Goal: Communication & Community: Answer question/provide support

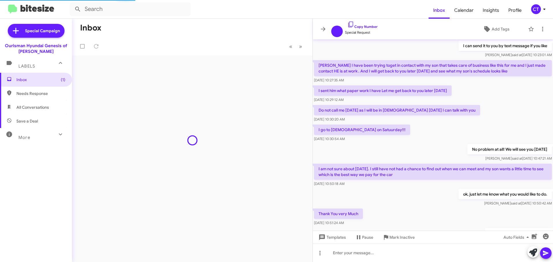
scroll to position [258, 0]
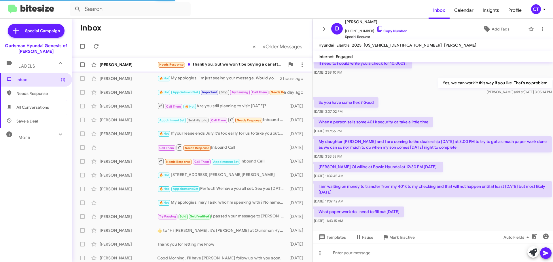
click at [233, 62] on div "Needs Response Thank you, but we won't be buying a car after all. My daughter's…" at bounding box center [221, 64] width 128 height 7
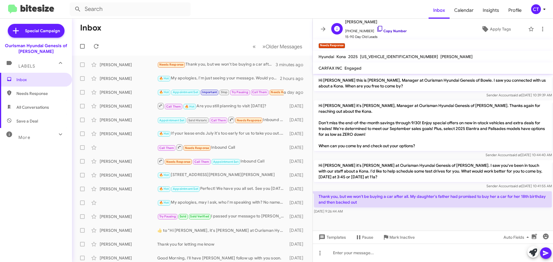
click at [376, 28] on icon at bounding box center [379, 28] width 7 height 7
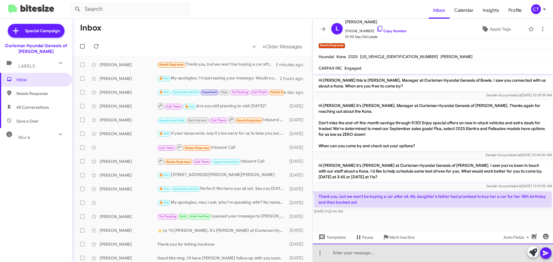
click at [420, 255] on div at bounding box center [433, 253] width 240 height 18
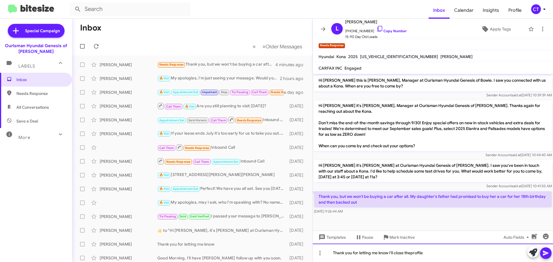
click at [411, 253] on div "Thank you for letting me know I'll close theprofile" at bounding box center [433, 253] width 240 height 18
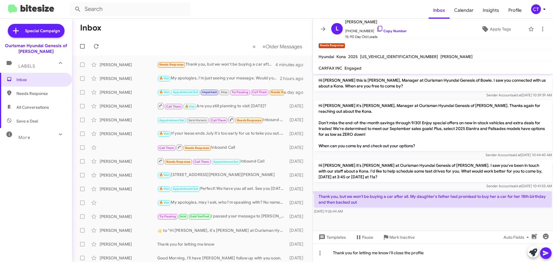
click at [547, 252] on icon at bounding box center [545, 253] width 7 height 7
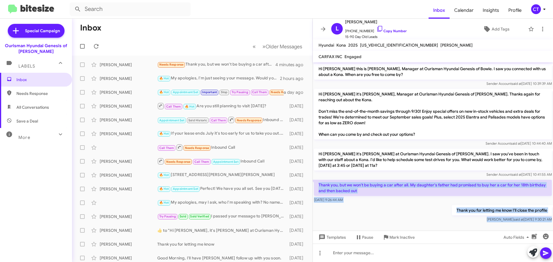
drag, startPoint x: 315, startPoint y: 175, endPoint x: 487, endPoint y: 221, distance: 177.7
click at [487, 221] on cdk-virtual-scroll-viewport "Hi Lisa this is Ciara Taylor, Manager at Ourisman Hyundai Genesis of Bowie. I s…" at bounding box center [433, 147] width 240 height 169
copy div "Thank you, but we won't be buying a car after all. My daughter's father had pro…"
click at [540, 28] on icon at bounding box center [542, 29] width 7 height 7
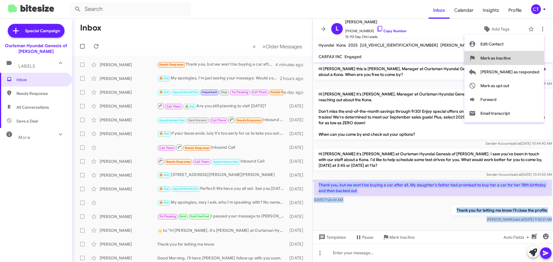
click at [511, 57] on span "Mark as inactive" at bounding box center [495, 58] width 30 height 14
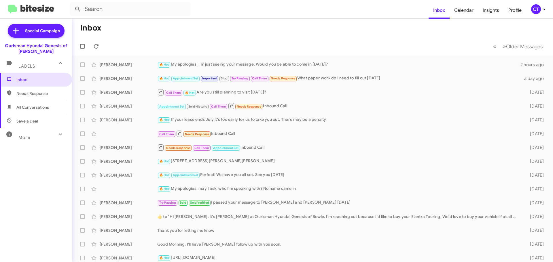
click at [539, 9] on div "CT" at bounding box center [536, 9] width 10 height 10
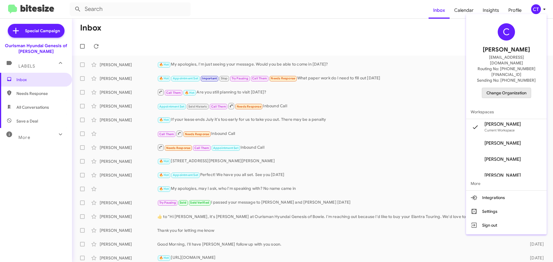
click at [506, 88] on span "Change Organization" at bounding box center [506, 93] width 40 height 10
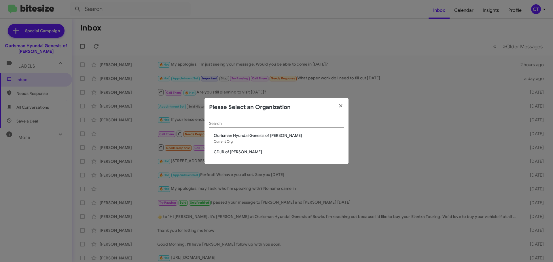
click at [223, 153] on span "CDJR of [PERSON_NAME]" at bounding box center [279, 152] width 130 height 6
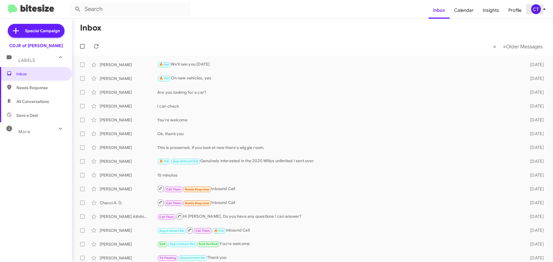
click at [533, 9] on div "CT" at bounding box center [536, 9] width 10 height 10
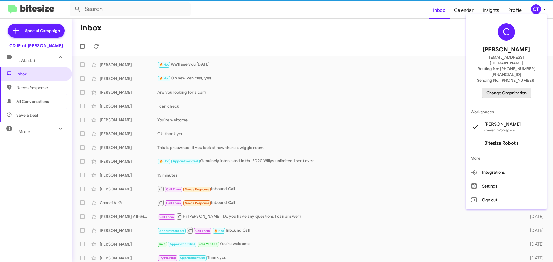
click at [516, 88] on span "Change Organization" at bounding box center [506, 93] width 40 height 10
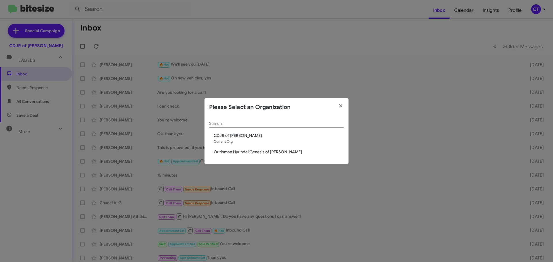
click at [223, 155] on div "Search CDJR of Bowie Current Org Ourisman Hyundai Genesis of Bowie" at bounding box center [277, 141] width 144 height 48
drag, startPoint x: 223, startPoint y: 155, endPoint x: 171, endPoint y: 157, distance: 51.6
click at [222, 154] on span "Ourisman Hyundai Genesis of [PERSON_NAME]" at bounding box center [279, 152] width 130 height 6
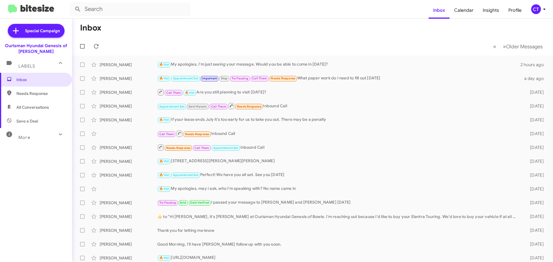
click at [538, 9] on div "CT" at bounding box center [536, 9] width 10 height 10
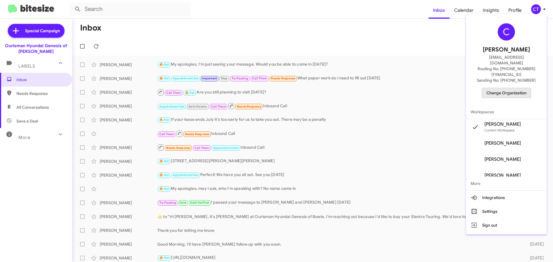
click at [504, 88] on span "Change Organization" at bounding box center [506, 93] width 40 height 10
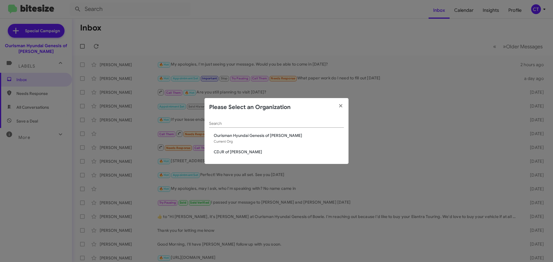
click at [236, 153] on span "CDJR of [PERSON_NAME]" at bounding box center [279, 152] width 130 height 6
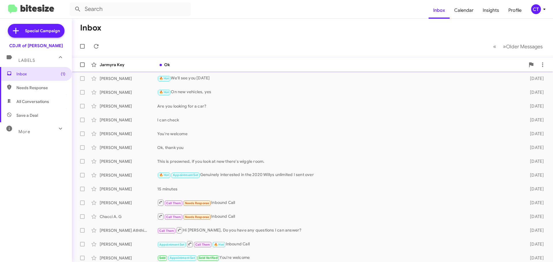
click at [210, 68] on div "Jarmyra Key Ok 2 minutes ago" at bounding box center [313, 65] width 472 height 12
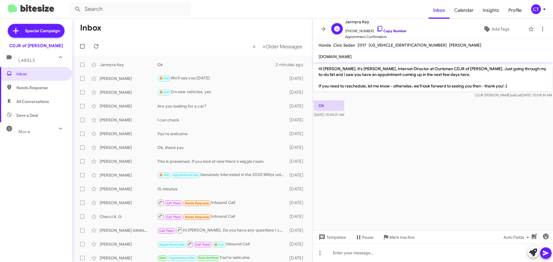
click at [376, 28] on icon at bounding box center [379, 28] width 7 height 7
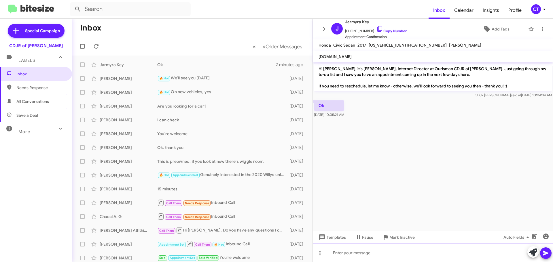
click at [389, 247] on div at bounding box center [433, 253] width 240 height 18
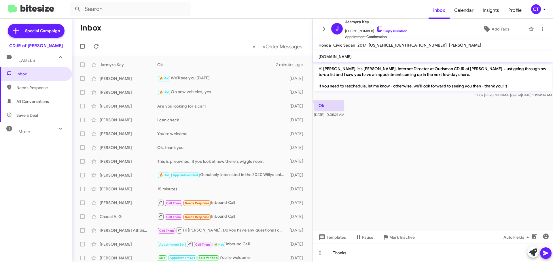
click at [546, 253] on icon at bounding box center [545, 253] width 7 height 7
click at [541, 10] on icon at bounding box center [544, 9] width 7 height 7
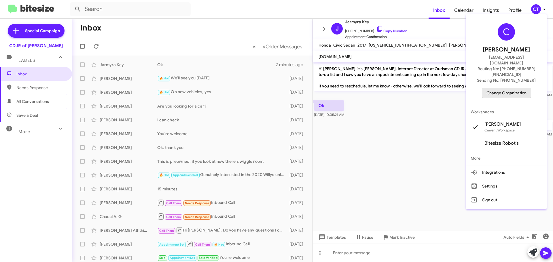
click at [507, 88] on span "Change Organization" at bounding box center [506, 93] width 40 height 10
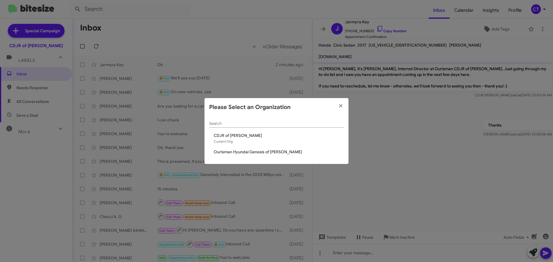
click at [250, 152] on span "Ourisman Hyundai Genesis of [PERSON_NAME]" at bounding box center [279, 152] width 130 height 6
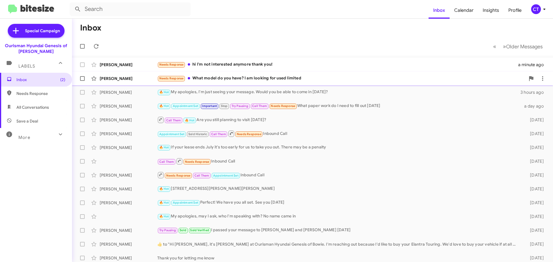
click at [209, 75] on div "Needs Response What model do you have? I am looking for used limited" at bounding box center [341, 78] width 368 height 7
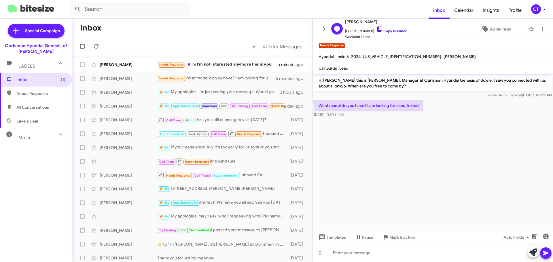
click at [376, 28] on icon at bounding box center [379, 28] width 7 height 7
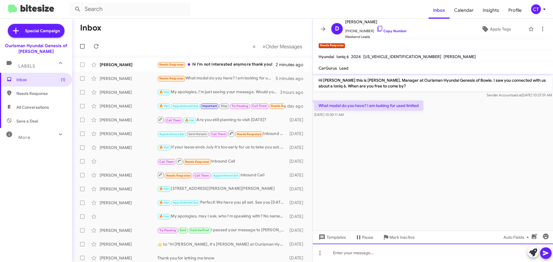
click at [346, 250] on div at bounding box center [433, 253] width 240 height 18
click at [382, 249] on div at bounding box center [433, 253] width 240 height 18
click at [408, 254] on div "I just sent you an opt in to send you the ,link" at bounding box center [433, 253] width 240 height 18
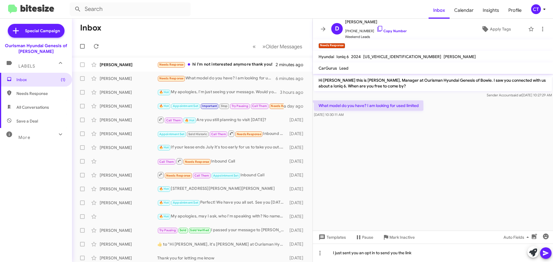
click at [548, 256] on icon at bounding box center [545, 253] width 7 height 7
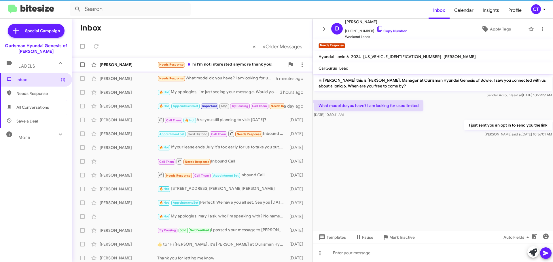
click at [212, 61] on div "Serena Chen Needs Response hi I'm not interested anymore thank you! 2 minutes a…" at bounding box center [192, 65] width 231 height 12
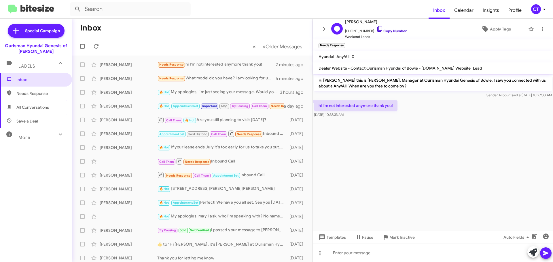
click at [376, 27] on icon at bounding box center [379, 28] width 7 height 7
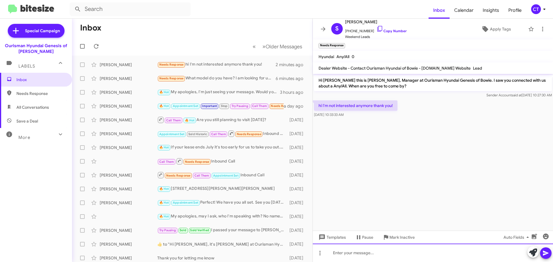
click at [352, 257] on div at bounding box center [433, 253] width 240 height 18
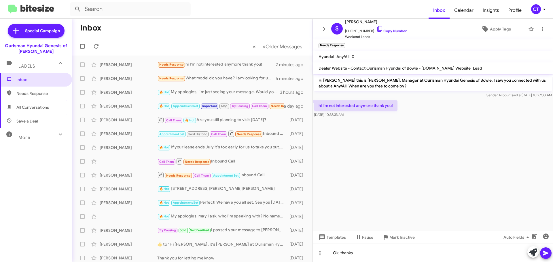
drag, startPoint x: 550, startPoint y: 256, endPoint x: 526, endPoint y: 230, distance: 35.3
click at [549, 254] on button at bounding box center [546, 254] width 12 height 12
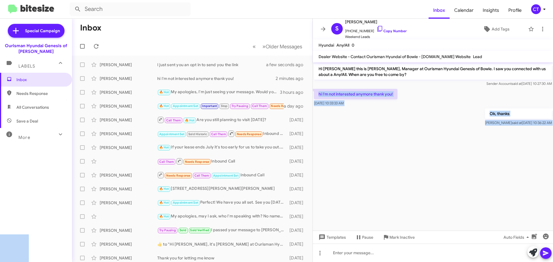
drag, startPoint x: 316, startPoint y: 94, endPoint x: 349, endPoint y: 95, distance: 32.3
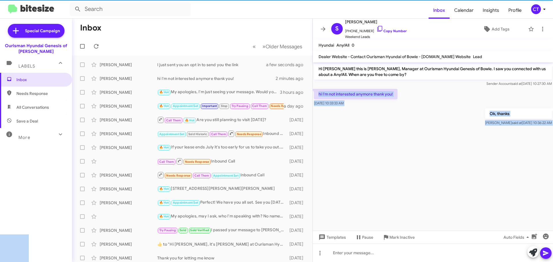
copy body "hi I'm not interested anymore thank you! Sep 29, 2025, 10:33:33 AM Ok, thanks C…"
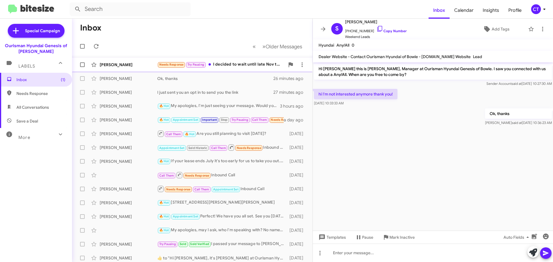
click at [243, 64] on div "Needs Response Try Pausing I decided to wait until late Nov to Dec; will contac…" at bounding box center [221, 64] width 128 height 7
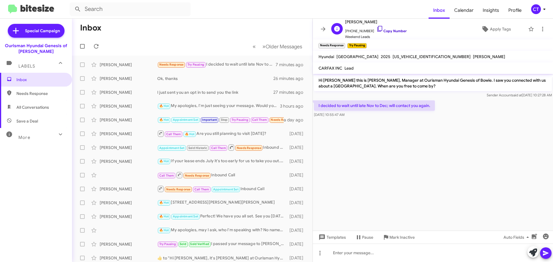
click at [376, 28] on icon at bounding box center [379, 28] width 7 height 7
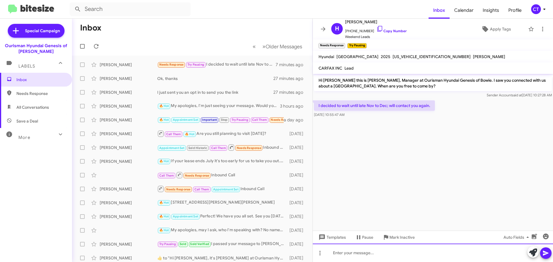
click at [343, 253] on div at bounding box center [433, 253] width 240 height 18
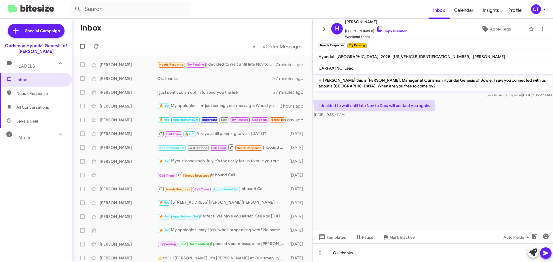
click at [546, 256] on icon at bounding box center [545, 253] width 7 height 7
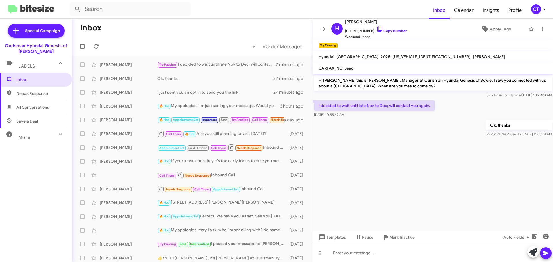
click at [546, 9] on icon at bounding box center [544, 9] width 7 height 7
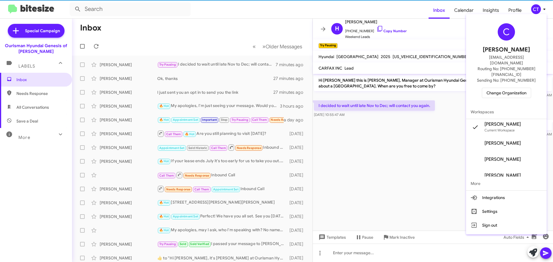
click at [505, 88] on span "Change Organization" at bounding box center [506, 93] width 40 height 10
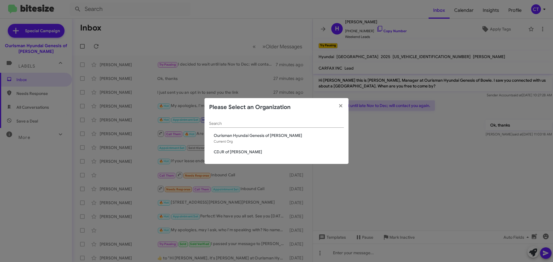
click at [246, 153] on span "CDJR of [PERSON_NAME]" at bounding box center [279, 152] width 130 height 6
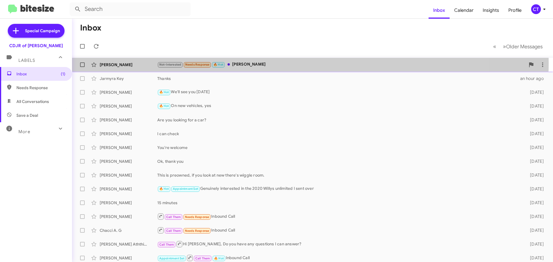
drag, startPoint x: 263, startPoint y: 63, endPoint x: 259, endPoint y: 70, distance: 7.5
click at [262, 63] on div "Not-Interested Needs Response 🔥 Hot Ms. Adams" at bounding box center [341, 64] width 368 height 7
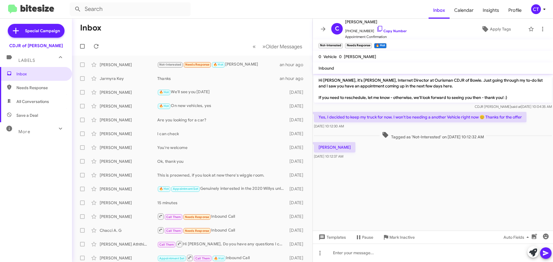
click at [546, 9] on icon at bounding box center [544, 9] width 7 height 7
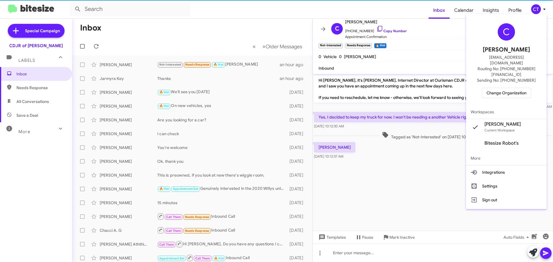
click at [514, 88] on span "Change Organization" at bounding box center [506, 93] width 40 height 10
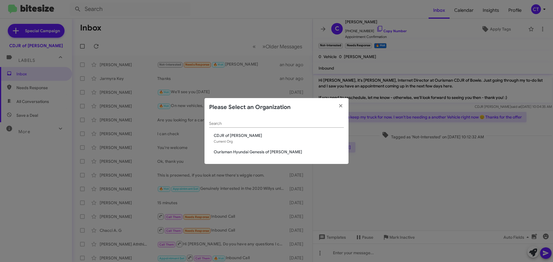
click at [253, 151] on span "Ourisman Hyundai Genesis of [PERSON_NAME]" at bounding box center [279, 152] width 130 height 6
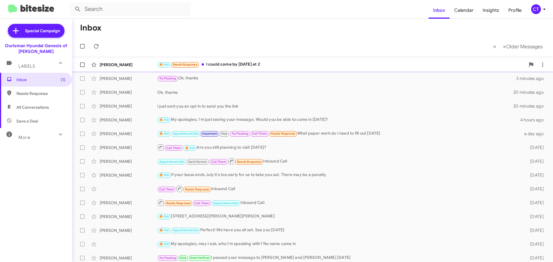
click at [294, 63] on div "🔥 Hot Needs Response I could come by today at 2" at bounding box center [341, 64] width 368 height 7
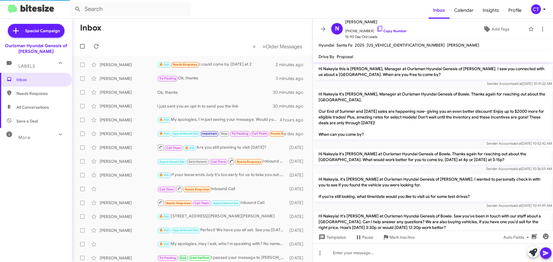
scroll to position [215, 0]
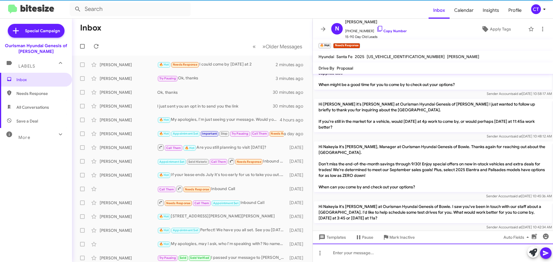
click at [367, 251] on div at bounding box center [433, 253] width 240 height 18
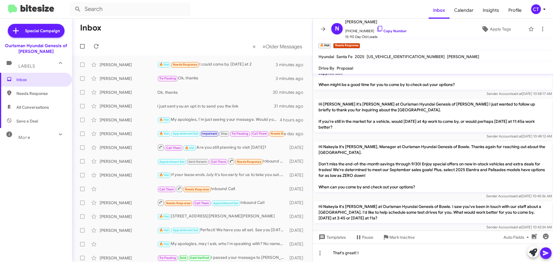
click at [212, 20] on mat-toolbar-row "Inbox" at bounding box center [192, 28] width 241 height 18
click at [376, 29] on icon at bounding box center [379, 28] width 7 height 7
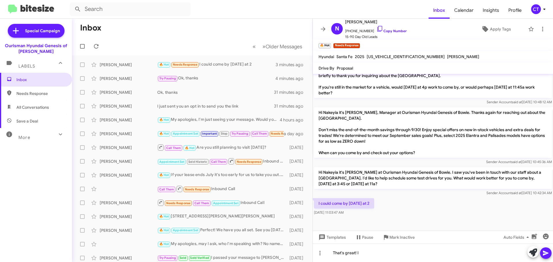
scroll to position [249, 0]
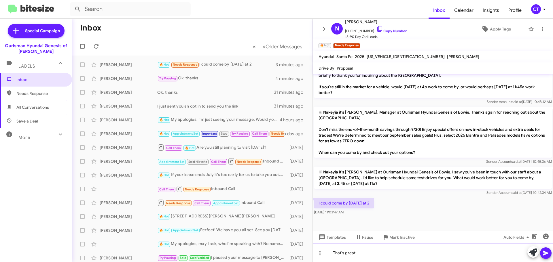
click at [372, 255] on div "That's great! I" at bounding box center [433, 253] width 240 height 18
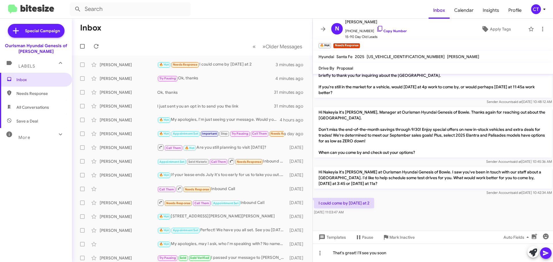
click at [547, 251] on icon at bounding box center [545, 253] width 7 height 7
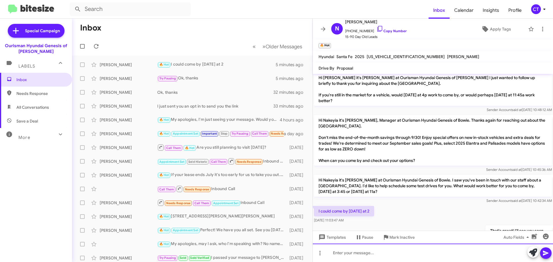
scroll to position [270, 0]
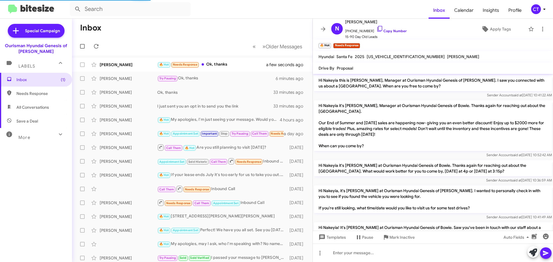
scroll to position [280, 0]
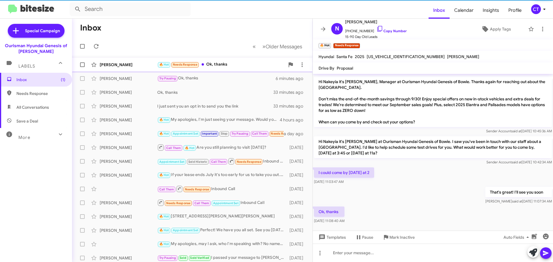
click at [217, 62] on div "🔥 Hot Needs Response Ok, thanks" at bounding box center [221, 64] width 128 height 7
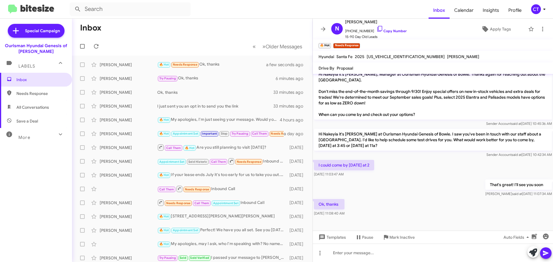
scroll to position [291, 0]
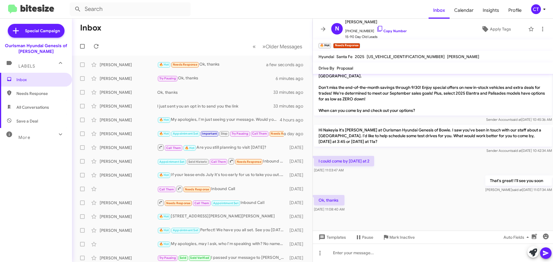
click at [268, 19] on mat-toolbar-row "Inbox" at bounding box center [192, 28] width 241 height 18
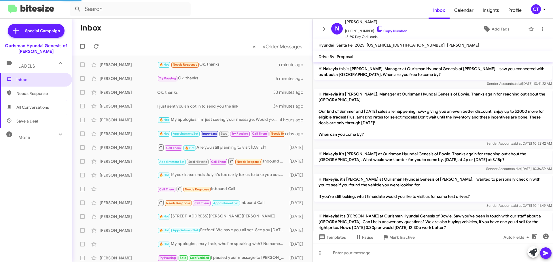
scroll to position [257, 0]
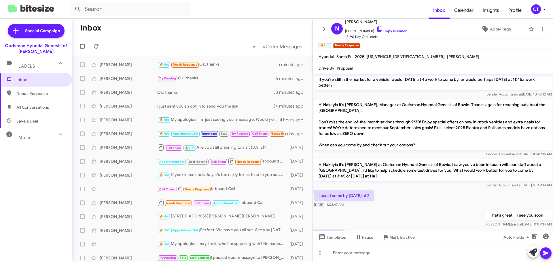
click at [542, 10] on icon at bounding box center [544, 9] width 7 height 7
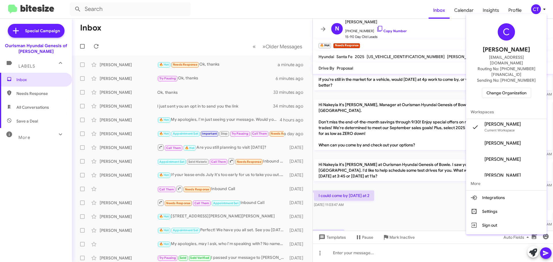
click at [519, 88] on span "Change Organization" at bounding box center [506, 93] width 40 height 10
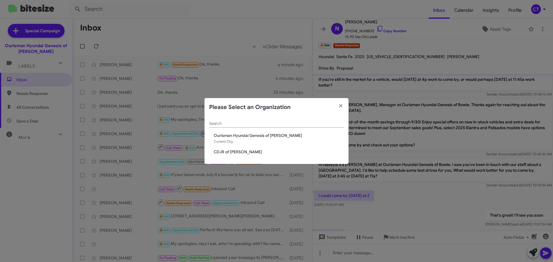
click at [216, 153] on span "CDJR of [PERSON_NAME]" at bounding box center [279, 152] width 130 height 6
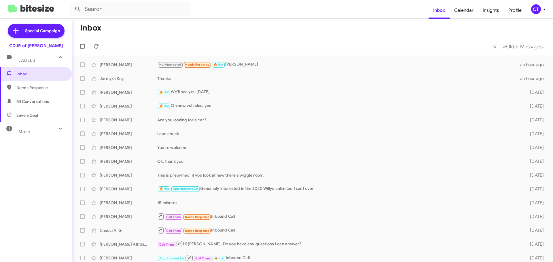
click at [546, 8] on icon at bounding box center [544, 9] width 7 height 7
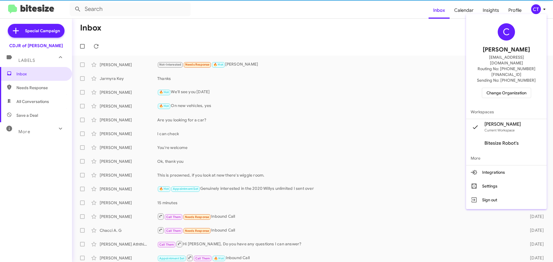
click at [501, 88] on span "Change Organization" at bounding box center [506, 93] width 40 height 10
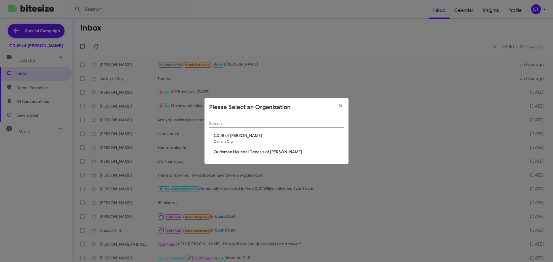
click at [238, 151] on span "Ourisman Hyundai Genesis of [PERSON_NAME]" at bounding box center [279, 152] width 130 height 6
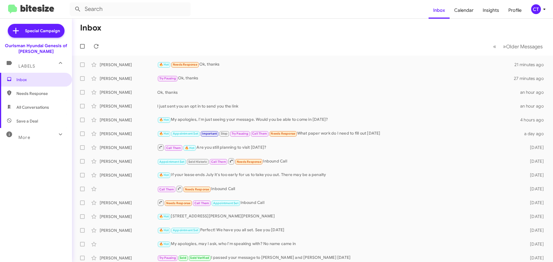
click at [542, 10] on icon at bounding box center [544, 9] width 7 height 7
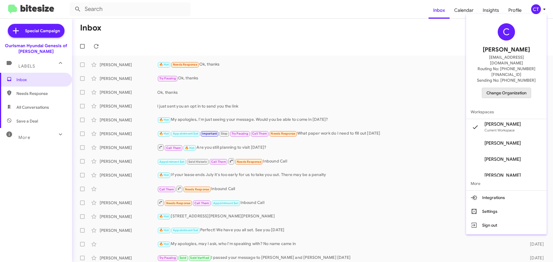
click at [504, 88] on span "Change Organization" at bounding box center [506, 93] width 40 height 10
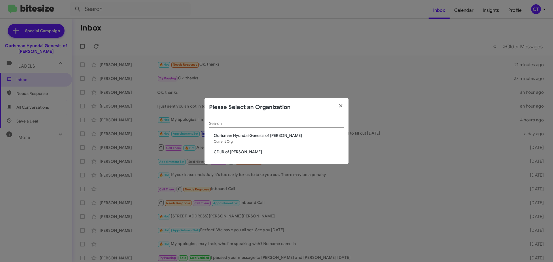
click at [230, 154] on span "CDJR of [PERSON_NAME]" at bounding box center [279, 152] width 130 height 6
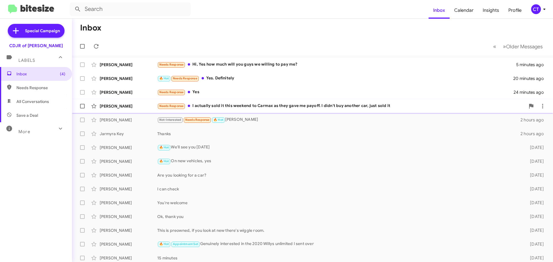
click at [202, 106] on div "Needs Response I actually sold it this weekend to Carmax as they gave me payoff…" at bounding box center [341, 106] width 368 height 7
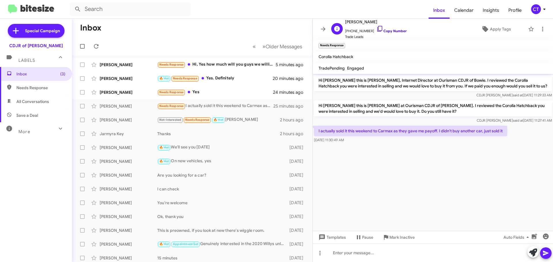
click at [376, 27] on icon at bounding box center [379, 28] width 7 height 7
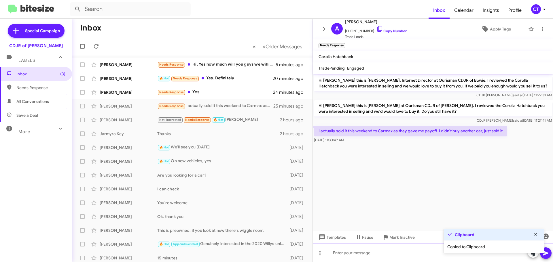
click at [372, 257] on div at bounding box center [433, 253] width 240 height 18
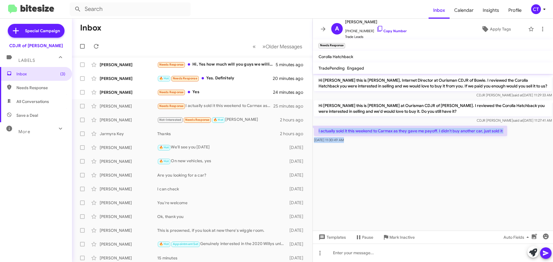
drag, startPoint x: 315, startPoint y: 129, endPoint x: 352, endPoint y: 147, distance: 40.8
click at [352, 147] on cdk-virtual-scroll-viewport "Hi [PERSON_NAME] this is [PERSON_NAME], Internet Director at Ourisman CDJR of B…" at bounding box center [433, 152] width 240 height 157
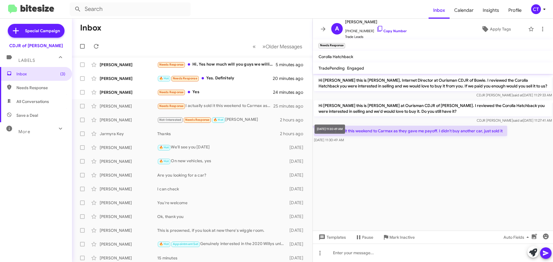
drag, startPoint x: 352, startPoint y: 139, endPoint x: 334, endPoint y: 149, distance: 20.3
click at [338, 152] on cdk-virtual-scroll-viewport "Hi [PERSON_NAME] this is [PERSON_NAME], Internet Director at Ourisman CDJR of B…" at bounding box center [433, 152] width 240 height 157
click at [413, 154] on cdk-virtual-scroll-viewport "Hi [PERSON_NAME] this is [PERSON_NAME], Internet Director at Ourisman CDJR of B…" at bounding box center [433, 152] width 240 height 157
drag, startPoint x: 317, startPoint y: 130, endPoint x: 352, endPoint y: 141, distance: 36.5
click at [352, 141] on div "I actually sold it this weekend to Carmax as they gave me payoff. I didn't buy …" at bounding box center [410, 134] width 193 height 17
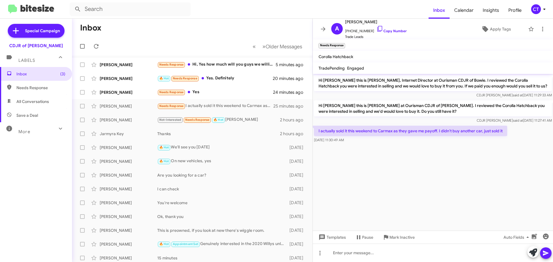
copy div "I actually sold it this weekend to Carmax as they gave me payoff. I didn't buy …"
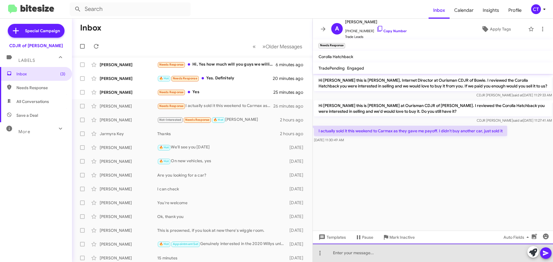
click at [374, 261] on div at bounding box center [433, 253] width 240 height 18
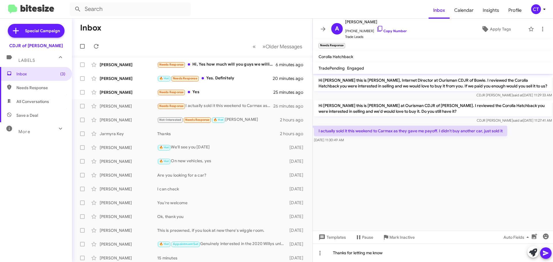
click at [547, 253] on icon at bounding box center [545, 253] width 5 height 5
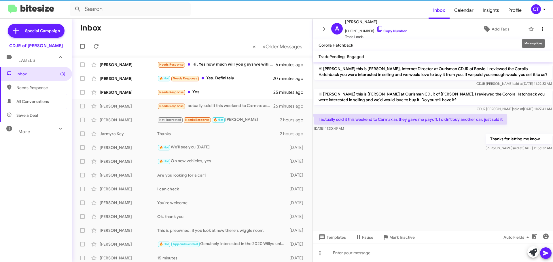
click at [541, 29] on icon at bounding box center [542, 29] width 7 height 7
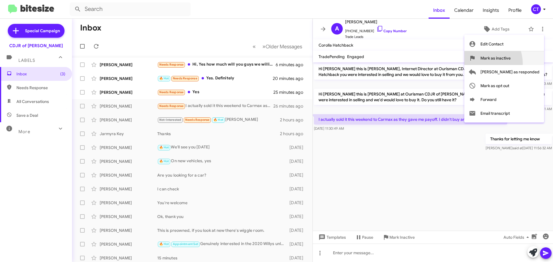
click at [505, 63] on span "Mark as inactive" at bounding box center [495, 58] width 30 height 14
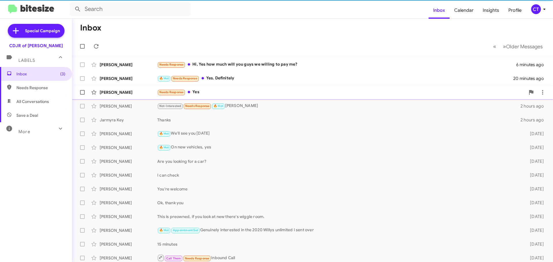
click at [246, 92] on div "Needs Response Yes" at bounding box center [341, 92] width 368 height 7
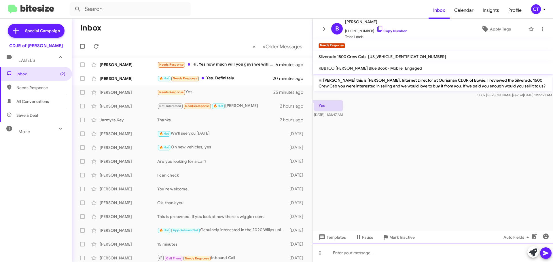
click at [370, 257] on div at bounding box center [433, 253] width 240 height 18
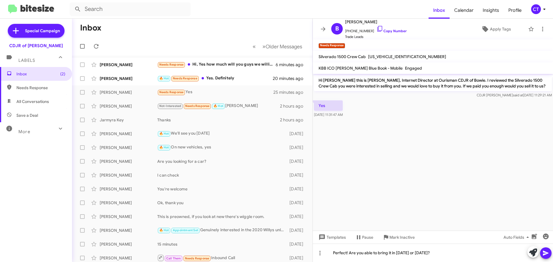
click at [544, 256] on icon at bounding box center [545, 253] width 7 height 7
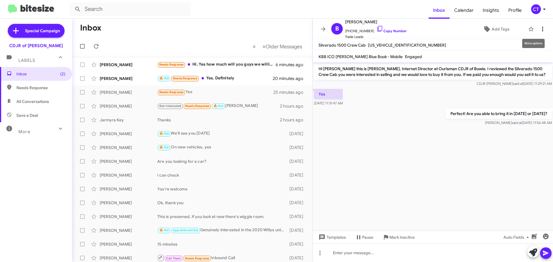
click at [540, 31] on icon at bounding box center [542, 29] width 7 height 7
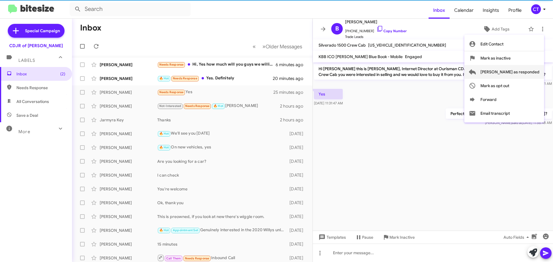
click at [539, 74] on span "[PERSON_NAME] as responded" at bounding box center [509, 72] width 59 height 14
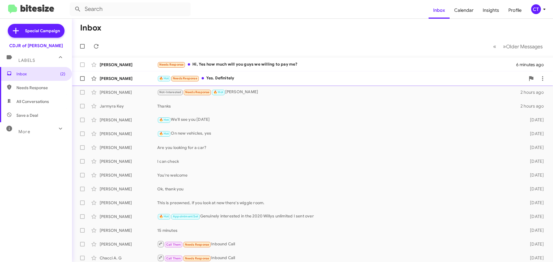
click at [269, 80] on div "🔥 Hot Needs Response Yes. Definitely" at bounding box center [341, 78] width 368 height 7
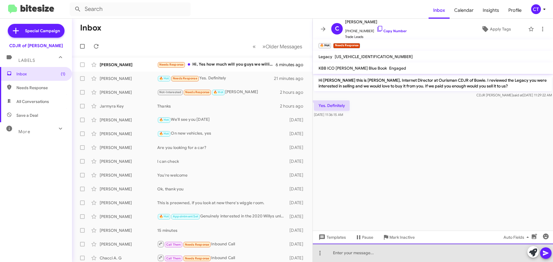
click at [355, 255] on div at bounding box center [433, 253] width 240 height 18
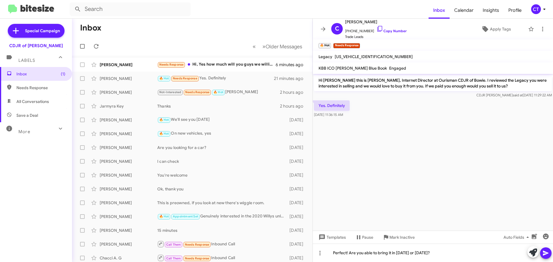
click at [546, 253] on icon at bounding box center [545, 253] width 5 height 5
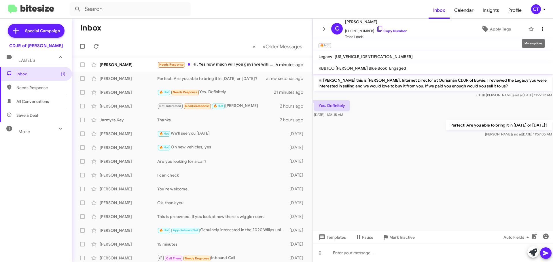
click at [539, 29] on icon at bounding box center [542, 29] width 7 height 7
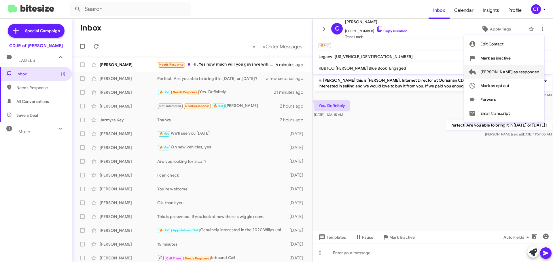
click at [507, 74] on span "[PERSON_NAME] as responded" at bounding box center [509, 72] width 59 height 14
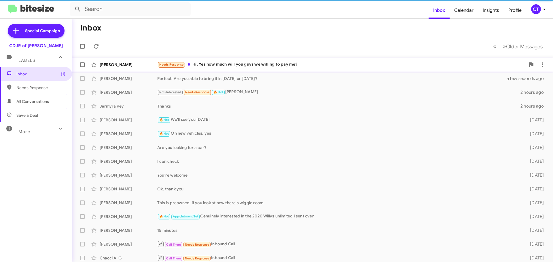
click at [227, 63] on div "Needs Response Hi, Yes how much will you guys we willing to pay me?" at bounding box center [341, 64] width 368 height 7
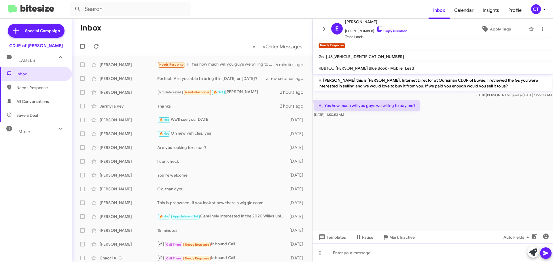
click at [402, 260] on div at bounding box center [433, 253] width 240 height 18
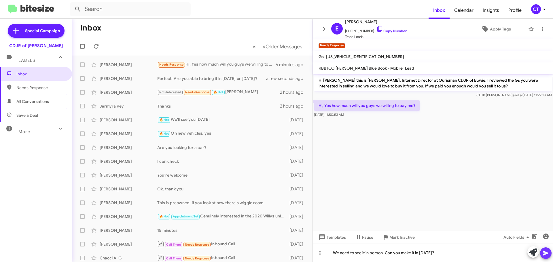
click at [548, 254] on icon at bounding box center [545, 253] width 7 height 7
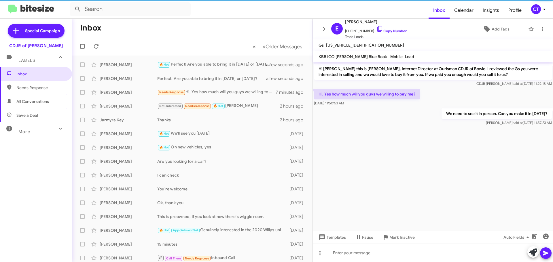
click at [544, 10] on icon at bounding box center [544, 9] width 7 height 7
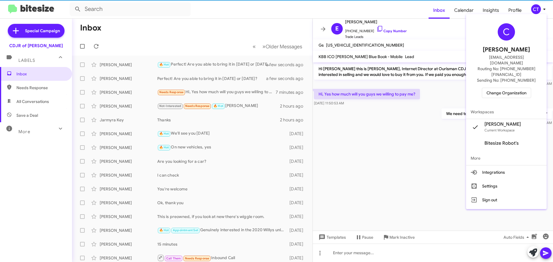
click at [497, 88] on span "Change Organization" at bounding box center [506, 93] width 40 height 10
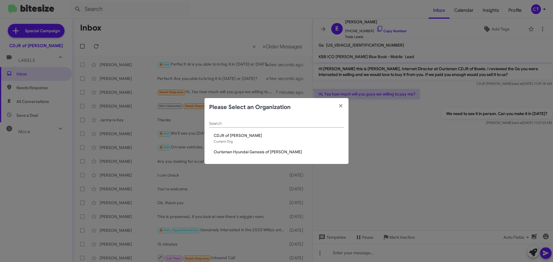
click at [235, 154] on span "Ourisman Hyundai Genesis of [PERSON_NAME]" at bounding box center [279, 152] width 130 height 6
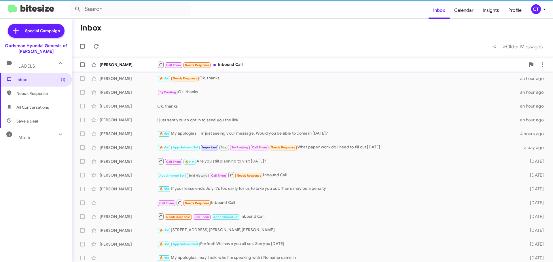
click at [242, 66] on div "Call Them Needs Response Inbound Call" at bounding box center [341, 64] width 368 height 7
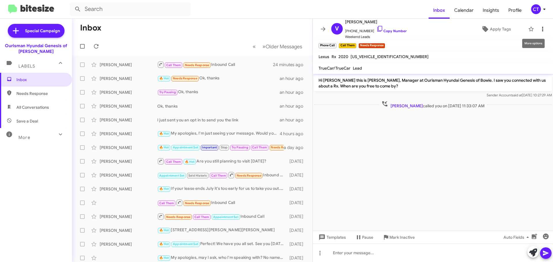
click at [540, 27] on icon at bounding box center [542, 29] width 7 height 7
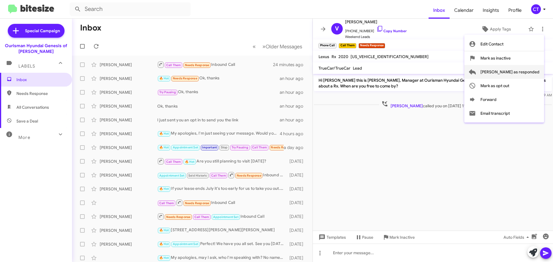
click at [528, 71] on span "[PERSON_NAME] as responded" at bounding box center [509, 72] width 59 height 14
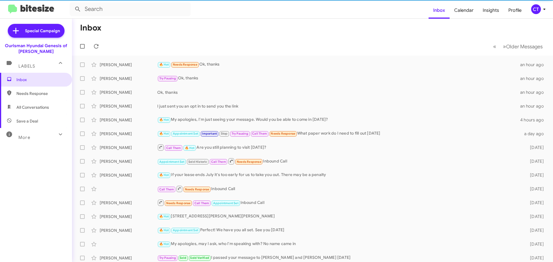
click at [542, 8] on icon at bounding box center [544, 9] width 7 height 7
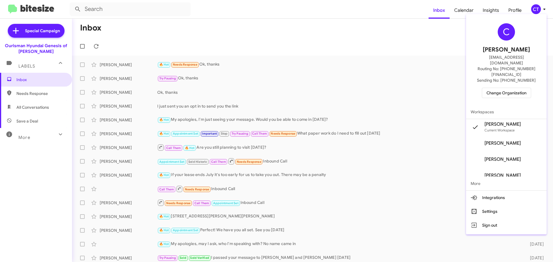
click at [514, 88] on button "Change Organization" at bounding box center [506, 93] width 49 height 10
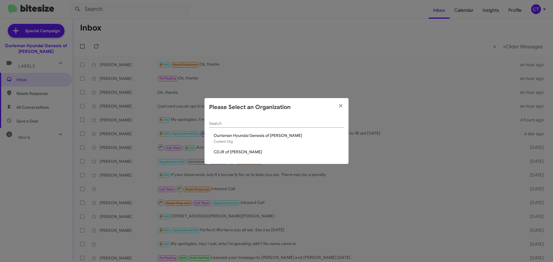
click at [219, 154] on span "CDJR of [PERSON_NAME]" at bounding box center [279, 152] width 130 height 6
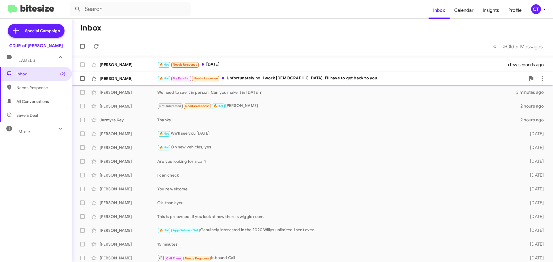
click at [253, 80] on div "🔥 Hot Try Pausing Needs Response Unfortunately no. I work [DEMOGRAPHIC_DATA]. I…" at bounding box center [341, 78] width 368 height 7
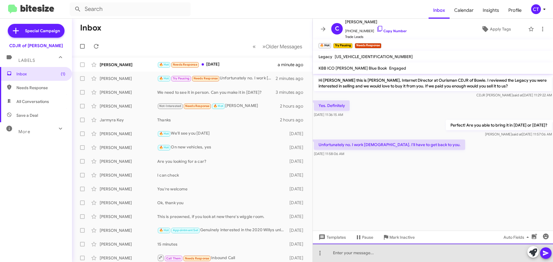
click at [395, 253] on div at bounding box center [433, 253] width 240 height 18
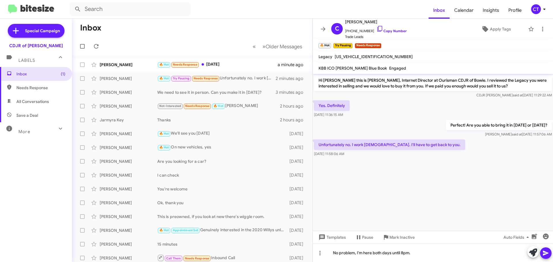
click at [543, 252] on icon at bounding box center [545, 253] width 5 height 5
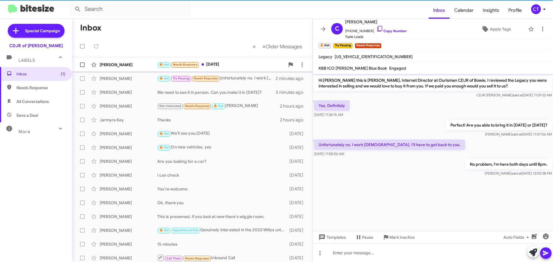
click at [214, 63] on div "🔥 Hot Needs Response [DATE]" at bounding box center [221, 64] width 128 height 7
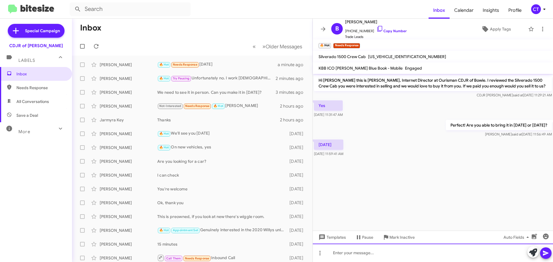
click at [366, 251] on div at bounding box center [433, 253] width 240 height 18
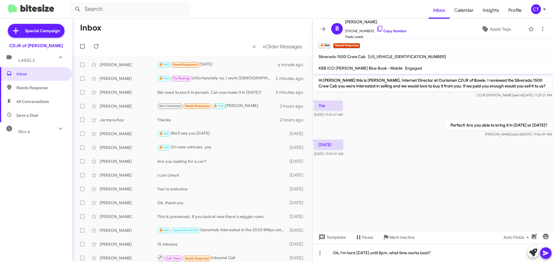
click at [549, 253] on icon at bounding box center [545, 253] width 7 height 7
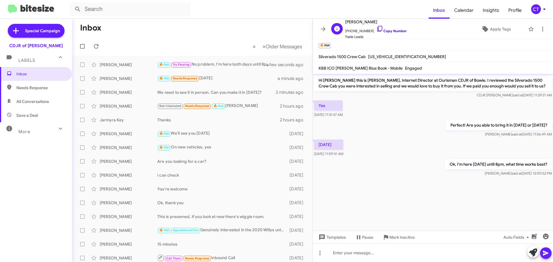
click at [376, 29] on icon at bounding box center [379, 28] width 7 height 7
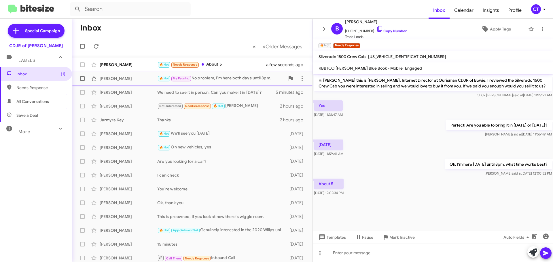
drag, startPoint x: 238, startPoint y: 65, endPoint x: 231, endPoint y: 73, distance: 10.4
click at [238, 64] on div "🔥 Hot Needs Response About 5" at bounding box center [215, 64] width 116 height 7
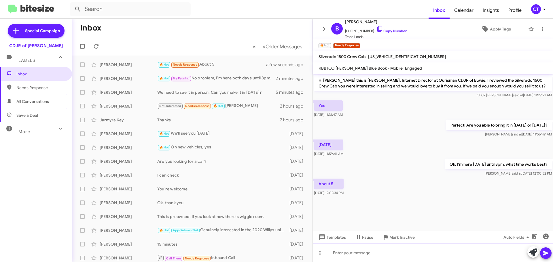
click at [367, 255] on div at bounding box center [433, 253] width 240 height 18
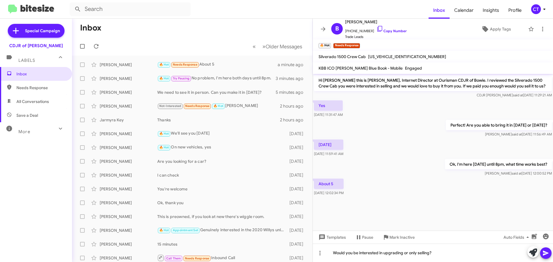
click at [544, 255] on icon at bounding box center [545, 253] width 5 height 5
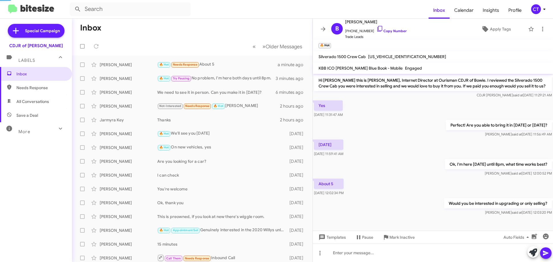
scroll to position [17, 0]
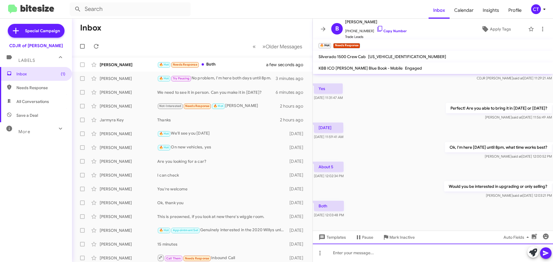
click at [354, 254] on div at bounding box center [433, 253] width 240 height 18
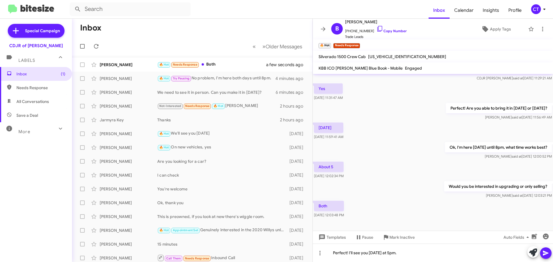
click at [549, 256] on button at bounding box center [546, 254] width 12 height 12
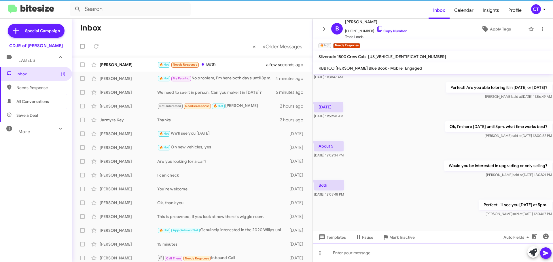
scroll to position [38, 0]
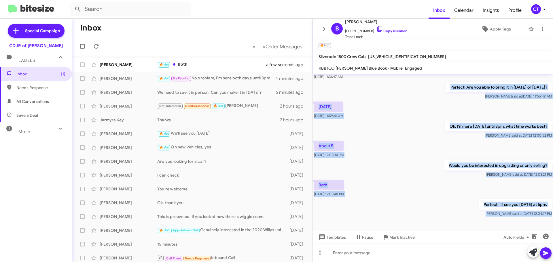
drag, startPoint x: 437, startPoint y: 86, endPoint x: 539, endPoint y: 219, distance: 167.8
click at [539, 219] on cdk-virtual-scroll-viewport "Hi Brandon this is Ciara Taylor, Internet Director at Ourisman CDJR of Bowie. I…" at bounding box center [433, 152] width 240 height 157
copy div "Perfect! Are you able to bring it in today or tomorrow? Ciara said at Sep 29, 2…"
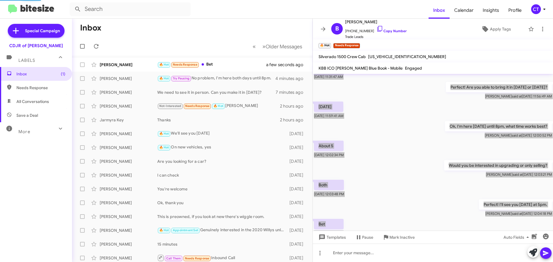
scroll to position [0, 0]
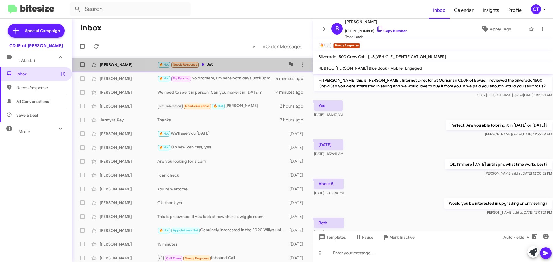
click at [221, 65] on div "🔥 Hot Needs Response Bet" at bounding box center [221, 64] width 128 height 7
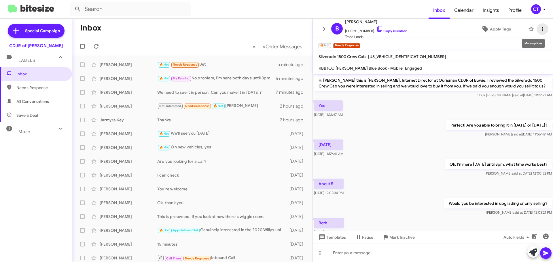
click at [542, 28] on span at bounding box center [543, 29] width 12 height 7
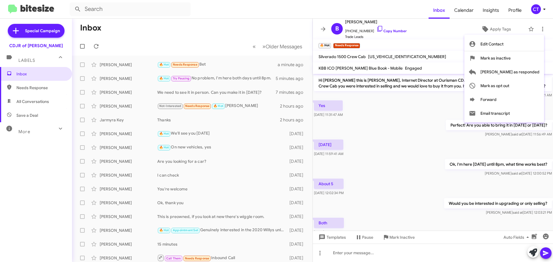
click at [446, 29] on div at bounding box center [276, 131] width 553 height 262
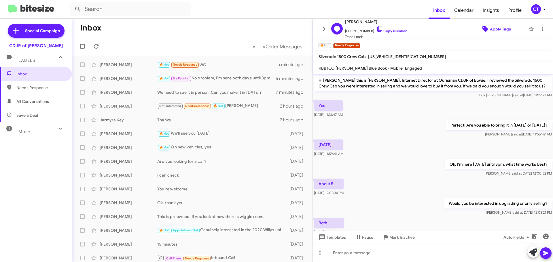
click at [482, 28] on icon at bounding box center [485, 29] width 6 height 6
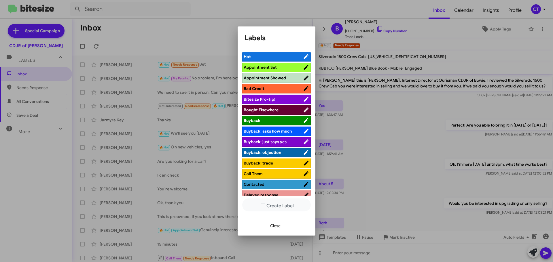
click at [265, 68] on span "Appointment Set" at bounding box center [260, 67] width 33 height 5
click at [539, 8] on div at bounding box center [276, 131] width 553 height 262
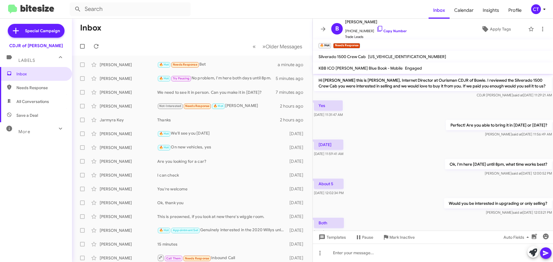
click at [539, 11] on div "CT" at bounding box center [536, 9] width 10 height 10
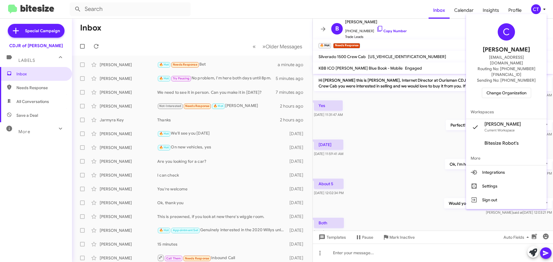
click at [518, 88] on span "Change Organization" at bounding box center [506, 93] width 40 height 10
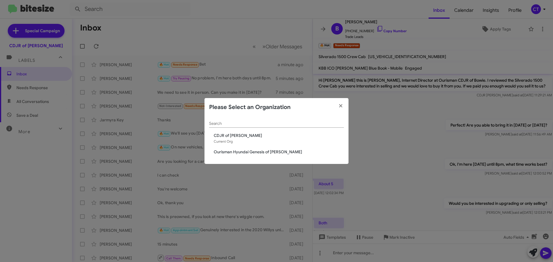
click at [221, 156] on div "Search CDJR of Bowie Current Org Ourisman Hyundai Genesis of Bowie" at bounding box center [277, 141] width 144 height 48
click at [222, 153] on span "Ourisman Hyundai Genesis of [PERSON_NAME]" at bounding box center [279, 152] width 130 height 6
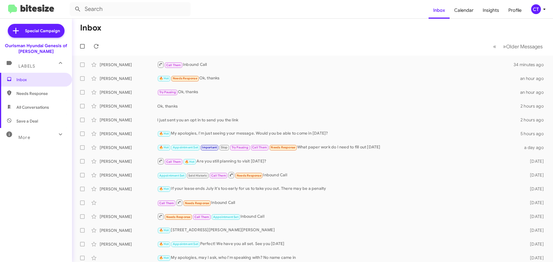
click at [542, 9] on icon at bounding box center [544, 9] width 7 height 7
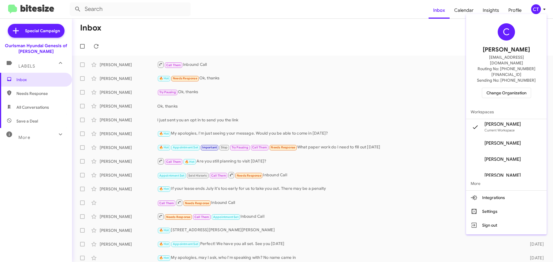
click at [499, 75] on div "C [PERSON_NAME] [EMAIL_ADDRESS][DOMAIN_NAME] Routing No: [PHONE_NUMBER][FINANCI…" at bounding box center [506, 60] width 81 height 89
click at [496, 88] on span "Change Organization" at bounding box center [506, 93] width 40 height 10
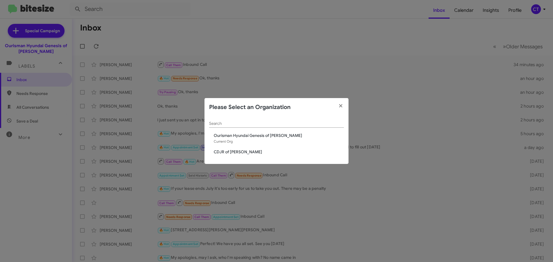
click at [238, 151] on span "CDJR of [PERSON_NAME]" at bounding box center [279, 152] width 130 height 6
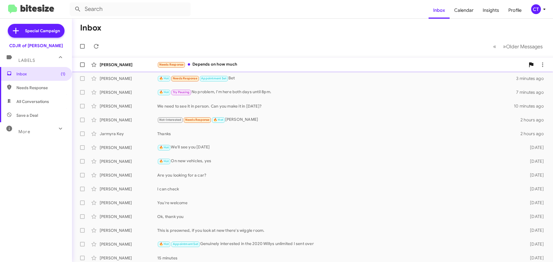
drag, startPoint x: 290, startPoint y: 67, endPoint x: 283, endPoint y: 68, distance: 7.0
click at [290, 67] on div "Needs Response Depends on how much" at bounding box center [341, 64] width 368 height 7
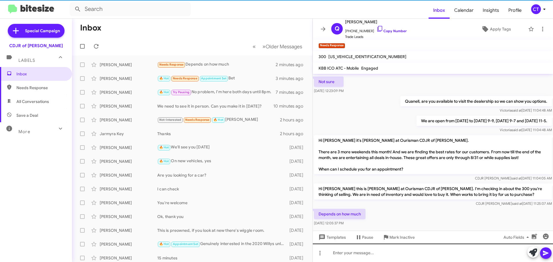
scroll to position [107, 0]
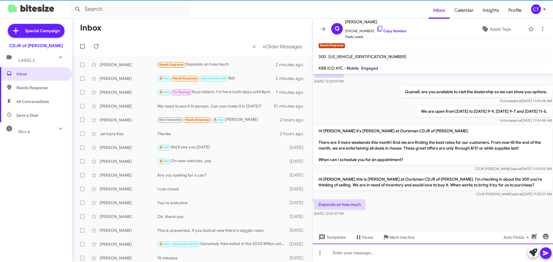
click at [347, 256] on div at bounding box center [433, 253] width 240 height 18
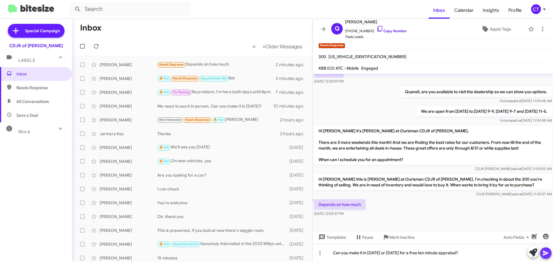
click at [546, 259] on span at bounding box center [545, 254] width 7 height 12
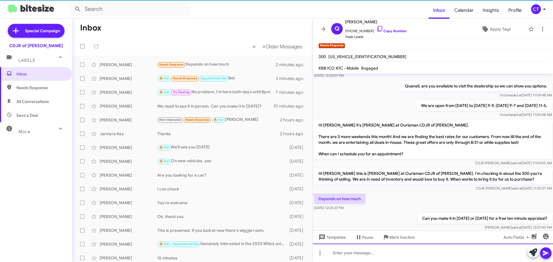
scroll to position [0, 0]
